Goal: Communication & Community: Answer question/provide support

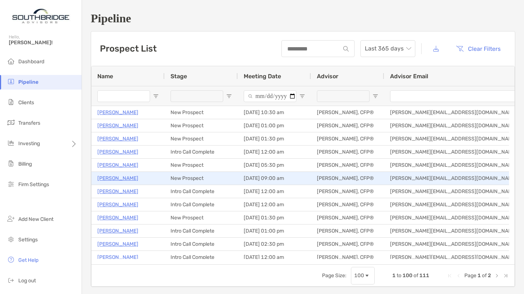
click at [117, 180] on p "[PERSON_NAME]" at bounding box center [117, 178] width 41 height 9
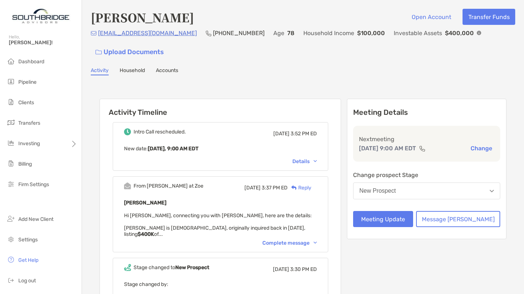
click at [300, 240] on div "Complete message" at bounding box center [289, 243] width 55 height 6
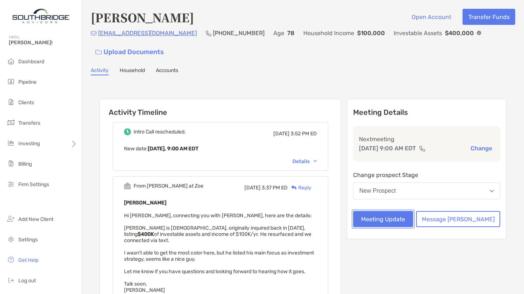
click at [413, 220] on button "Meeting Update" at bounding box center [383, 219] width 60 height 16
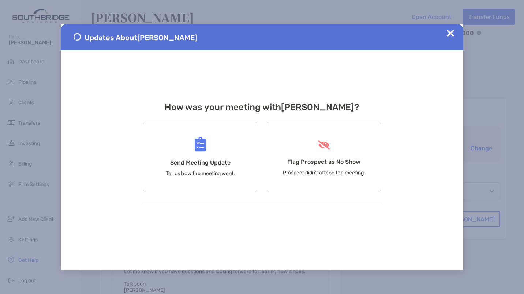
click at [328, 128] on div "Flag Prospect as No Show Prospect didn’t attend the meeting." at bounding box center [324, 157] width 114 height 70
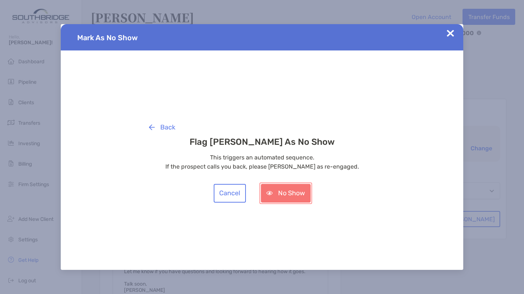
click at [277, 199] on button "No Show" at bounding box center [286, 193] width 50 height 19
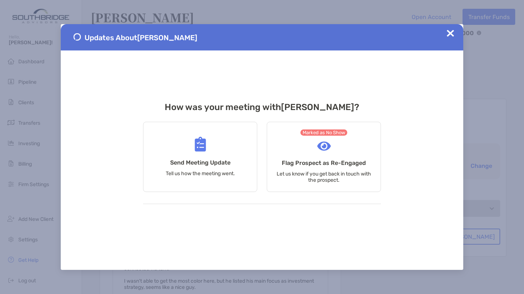
click at [451, 30] on img at bounding box center [450, 33] width 7 height 7
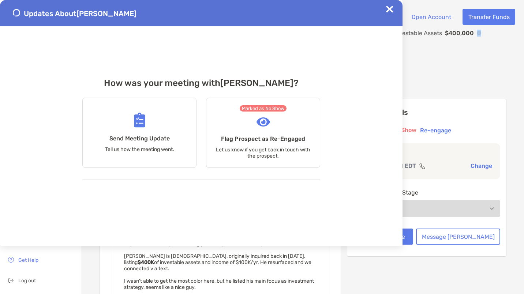
click at [451, 30] on div "dnjparadise@aol.com (727) 542-7994 Age 78 Household Income $100,000 Investable …" at bounding box center [303, 44] width 424 height 31
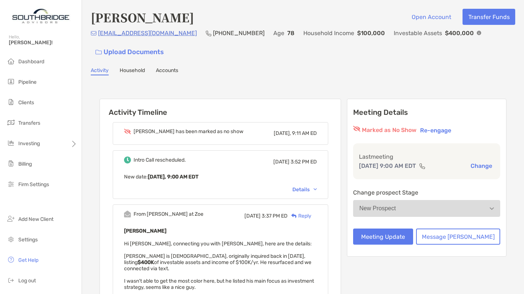
click at [311, 217] on div "Reply" at bounding box center [300, 216] width 24 height 8
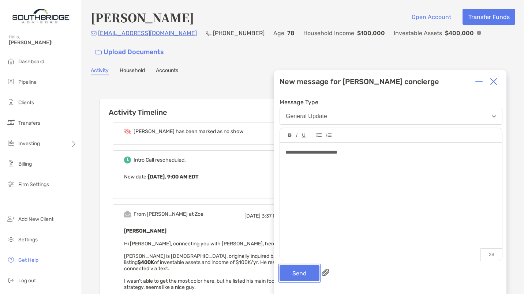
click at [308, 277] on button "Send" at bounding box center [299, 273] width 40 height 16
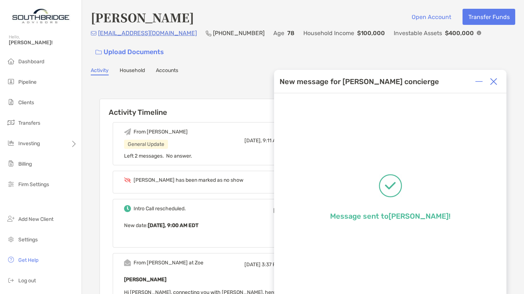
click at [495, 80] on img at bounding box center [493, 81] width 7 height 7
